Goal: Information Seeking & Learning: Learn about a topic

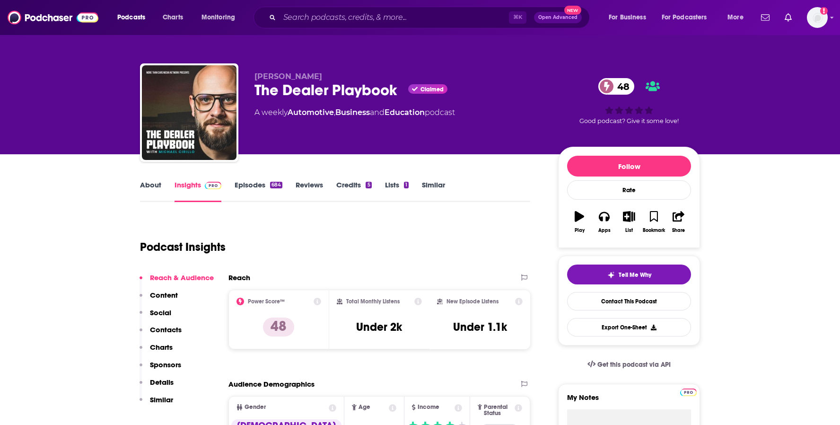
click at [155, 187] on link "About" at bounding box center [150, 191] width 21 height 22
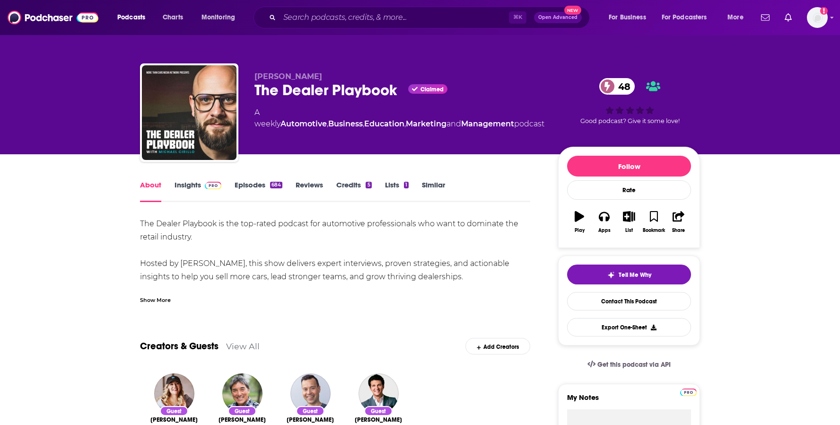
scroll to position [17, 0]
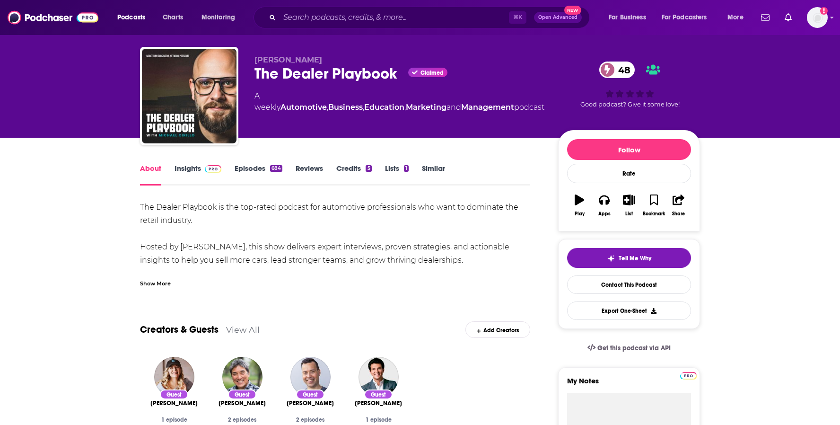
click at [152, 283] on div "Show More" at bounding box center [155, 282] width 31 height 9
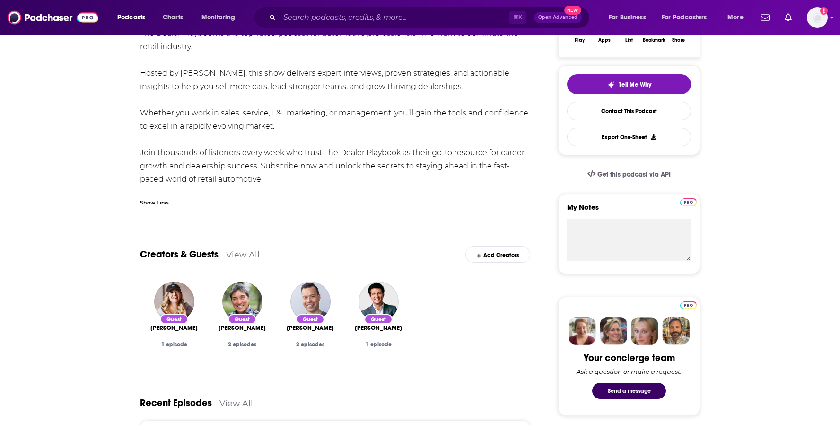
scroll to position [0, 0]
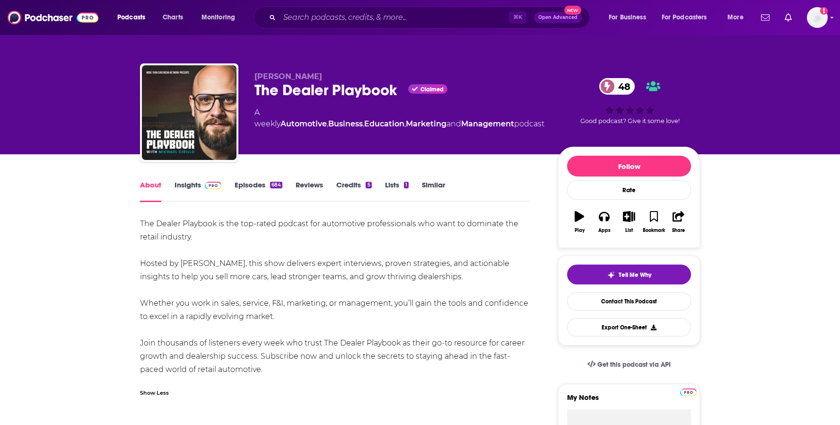
click at [182, 189] on link "Insights" at bounding box center [197, 191] width 47 height 22
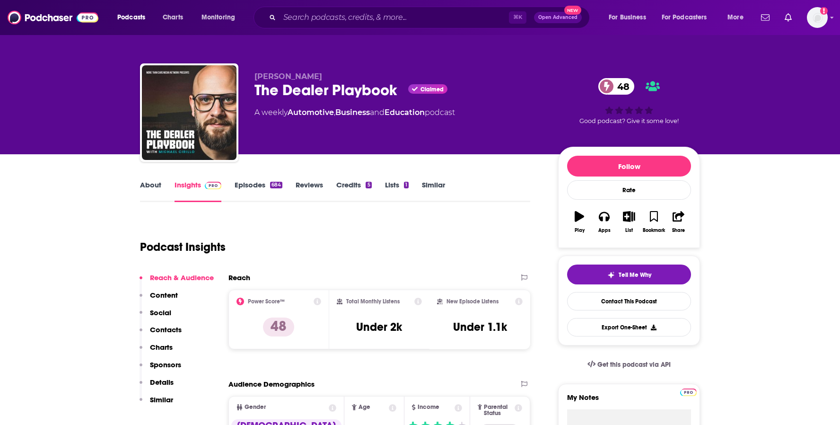
click at [140, 187] on link "About" at bounding box center [150, 191] width 21 height 22
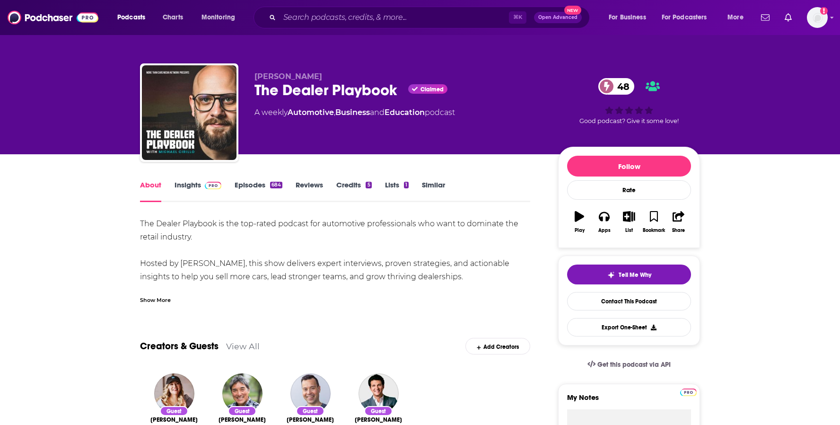
scroll to position [6, 0]
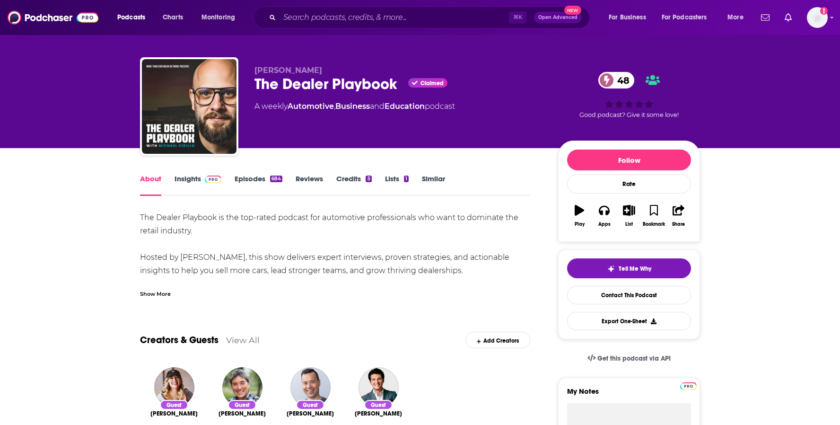
click at [155, 294] on div "Show More" at bounding box center [155, 292] width 31 height 9
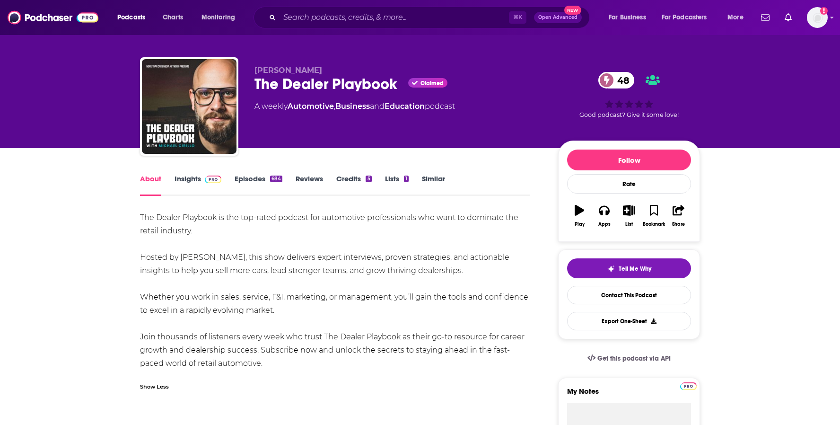
drag, startPoint x: 432, startPoint y: 270, endPoint x: 371, endPoint y: 256, distance: 62.9
click at [371, 256] on div "The Dealer Playbook is the top-rated podcast for automotive professionals who w…" at bounding box center [335, 290] width 390 height 159
copy div "proven strategies, and actionable insights to help you sell more cars, lead str…"
